Goal: Information Seeking & Learning: Learn about a topic

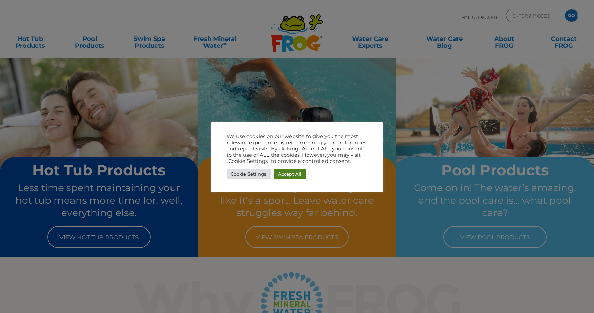
click at [284, 174] on link "Accept All" at bounding box center [290, 174] width 32 height 11
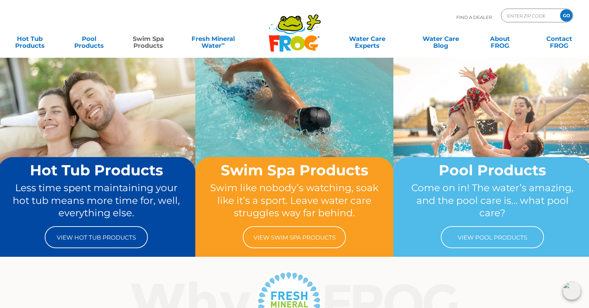
click at [150, 37] on link "Swim Spa Products" at bounding box center [148, 39] width 46 height 14
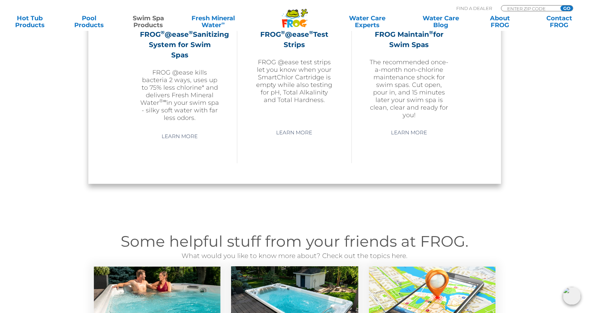
scroll to position [619, 0]
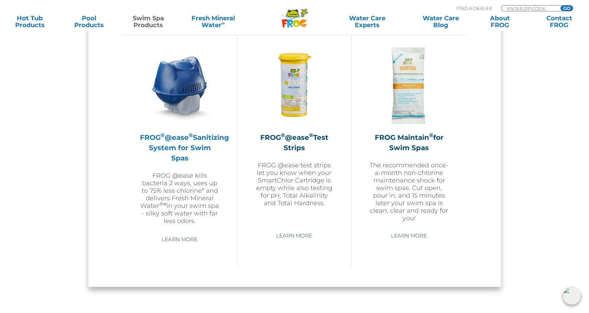
click at [166, 153] on h2 "FROG ® @ease ® Sanitizing System for Swim Spas" at bounding box center [180, 147] width 80 height 31
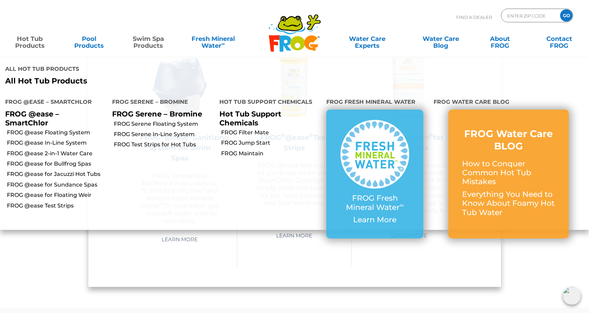
click at [26, 41] on link "Hot Tub Products" at bounding box center [30, 39] width 46 height 14
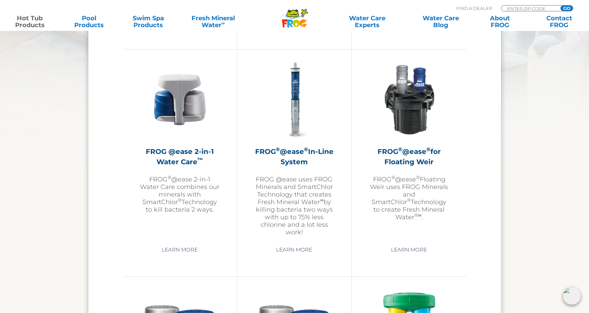
scroll to position [997, 0]
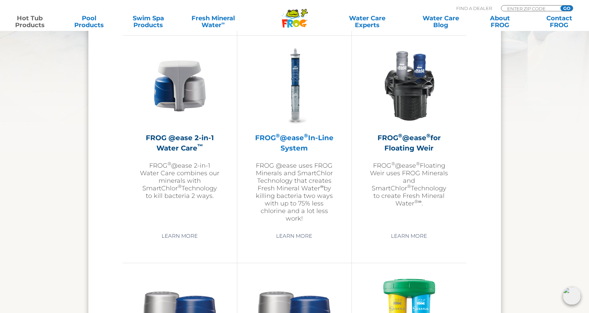
click at [294, 178] on p "FROG @ease uses FROG Minerals and SmartChlor Technology that creates Fresh Mine…" at bounding box center [294, 192] width 80 height 60
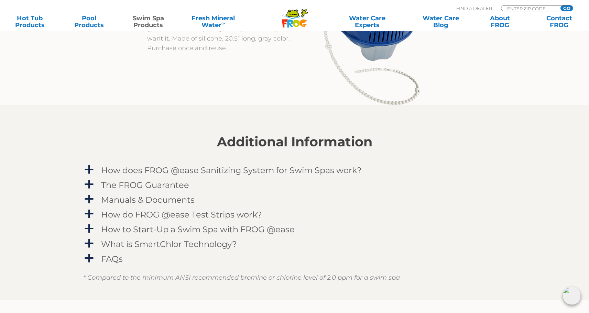
scroll to position [756, 0]
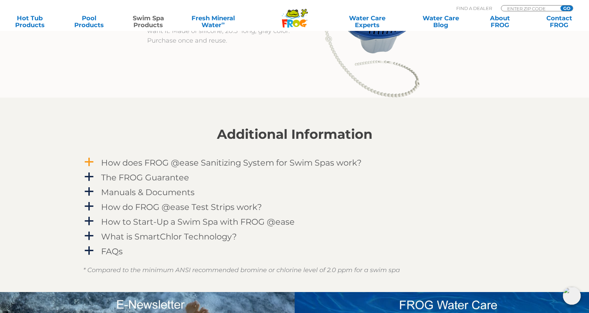
click at [88, 166] on span "a" at bounding box center [89, 162] width 10 height 10
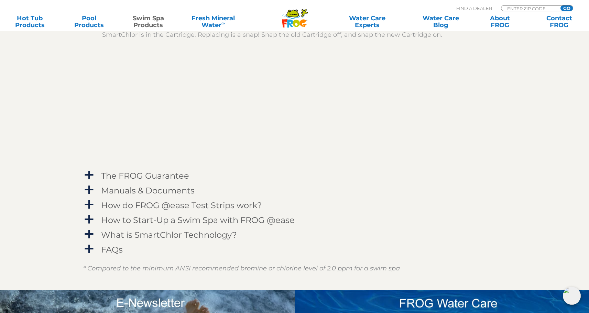
scroll to position [997, 0]
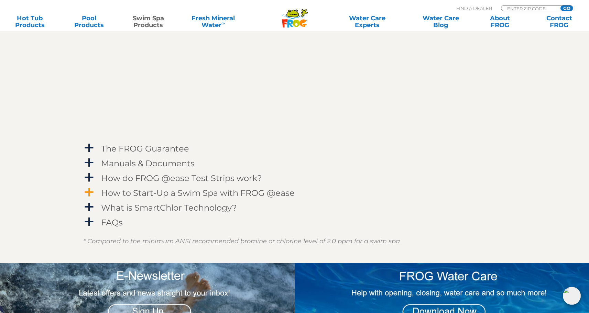
click at [89, 193] on span "a" at bounding box center [89, 192] width 10 height 10
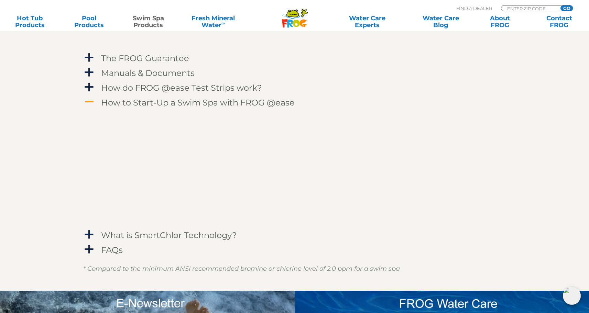
scroll to position [1100, 0]
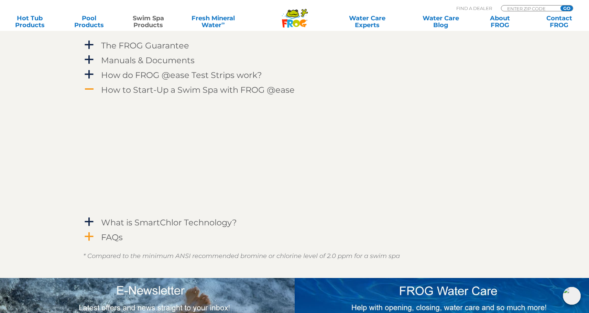
click at [91, 238] on span "a" at bounding box center [89, 237] width 10 height 10
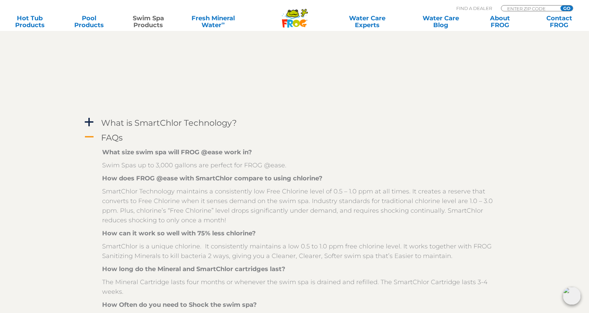
scroll to position [1237, 0]
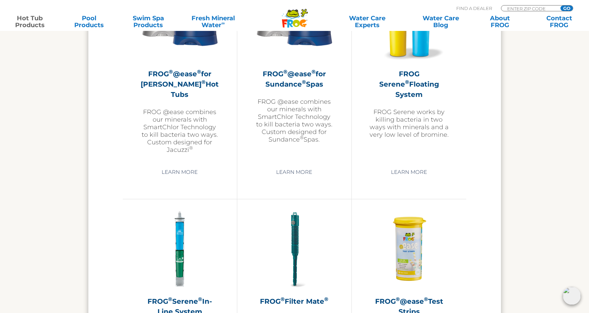
scroll to position [1220, 0]
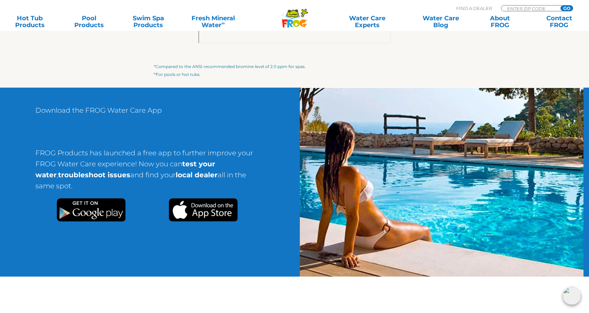
scroll to position [997, 0]
